Goal: Task Accomplishment & Management: Manage account settings

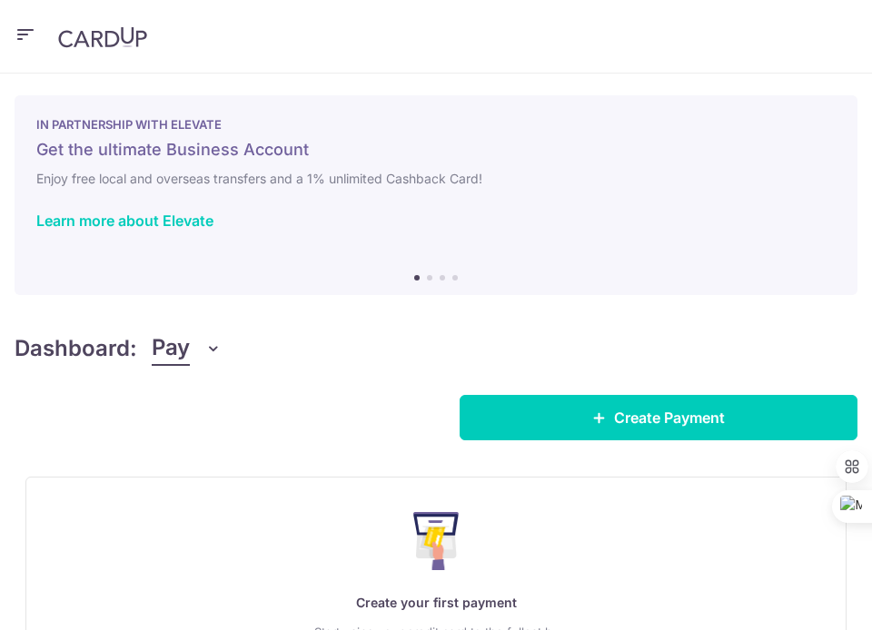
click at [208, 353] on icon "button" at bounding box center [213, 349] width 18 height 18
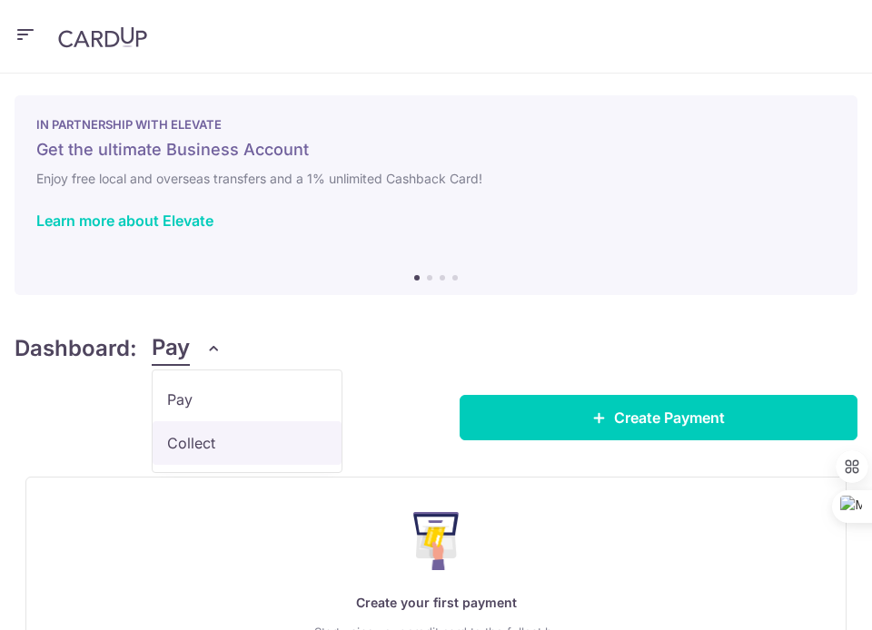
click at [196, 435] on link "Collect" at bounding box center [247, 444] width 189 height 44
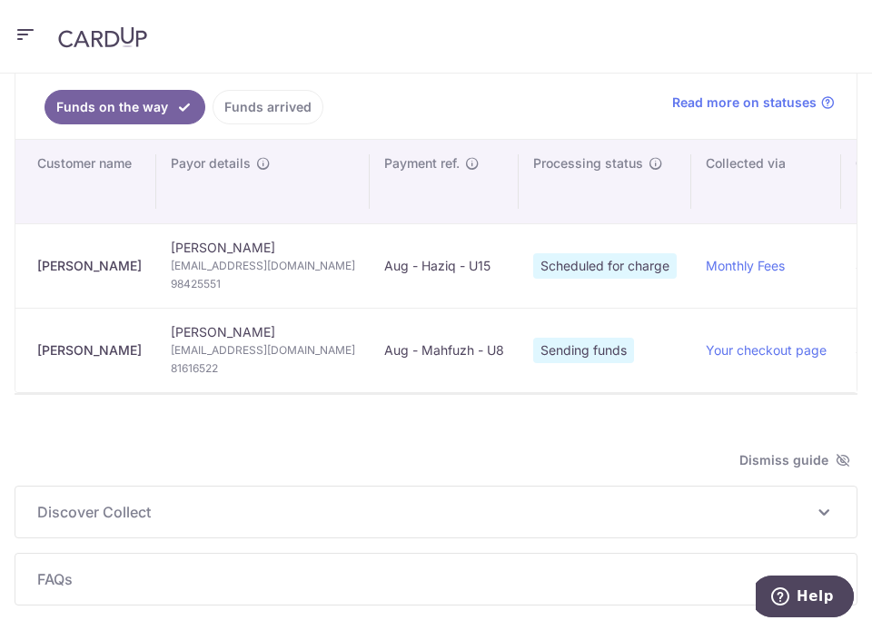
scroll to position [273, 0]
type input "[DATE]"
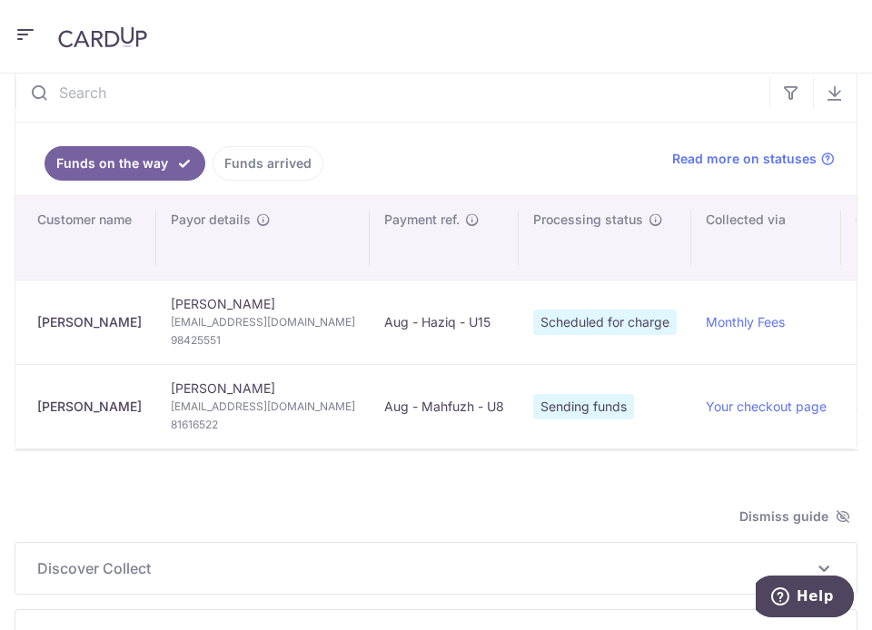
scroll to position [0, 0]
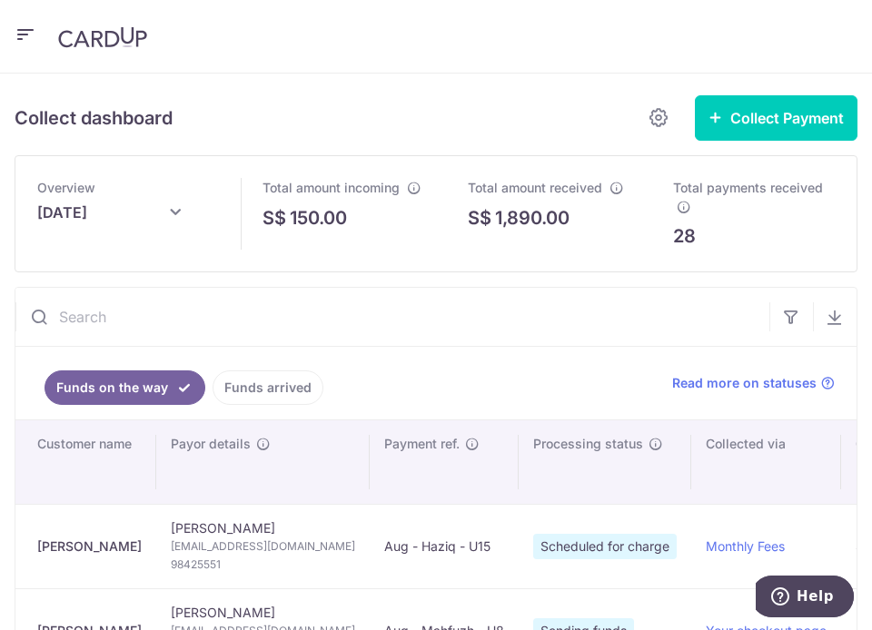
click at [144, 303] on input "text" at bounding box center [392, 317] width 754 height 58
paste input "[PERSON_NAME]"
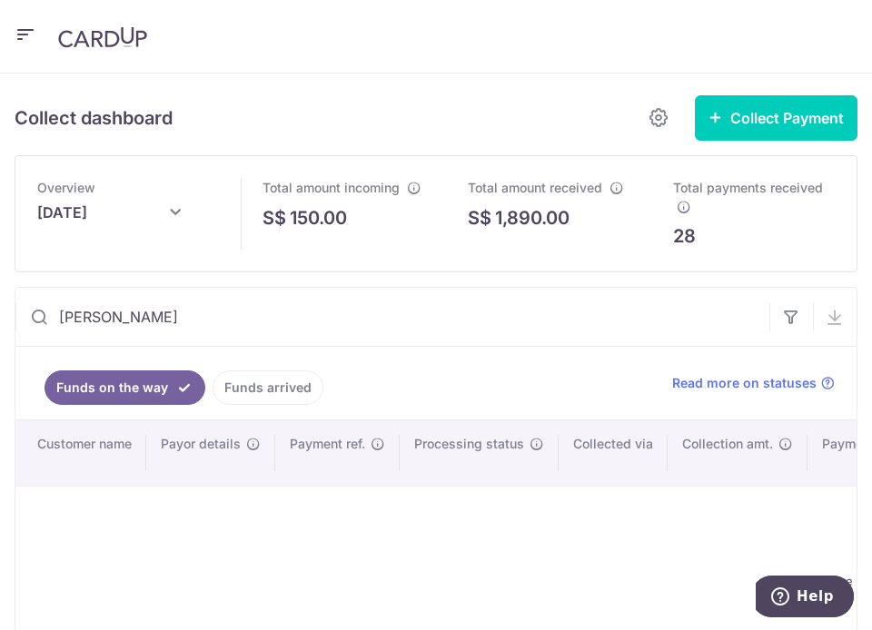
type input "[PERSON_NAME]"
